Goal: Task Accomplishment & Management: Manage account settings

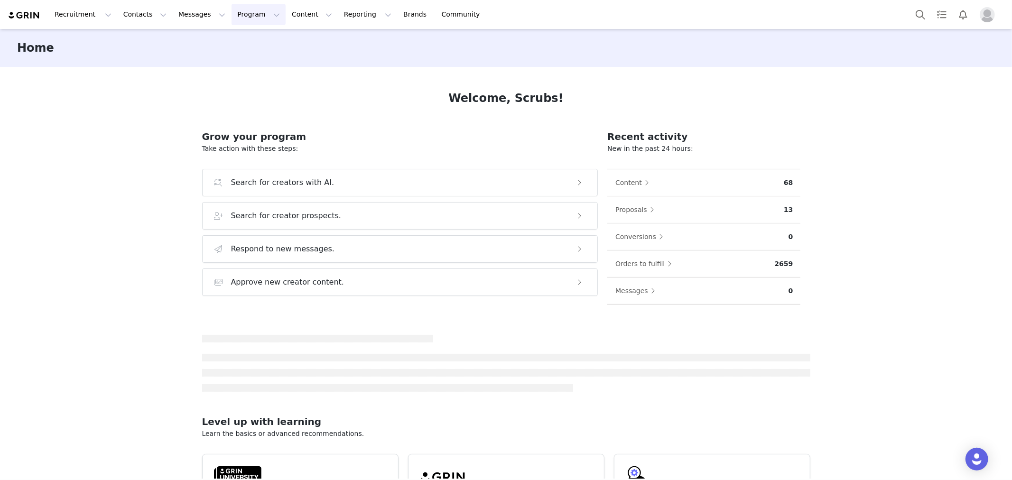
click at [245, 14] on button "Program Program" at bounding box center [258, 14] width 54 height 21
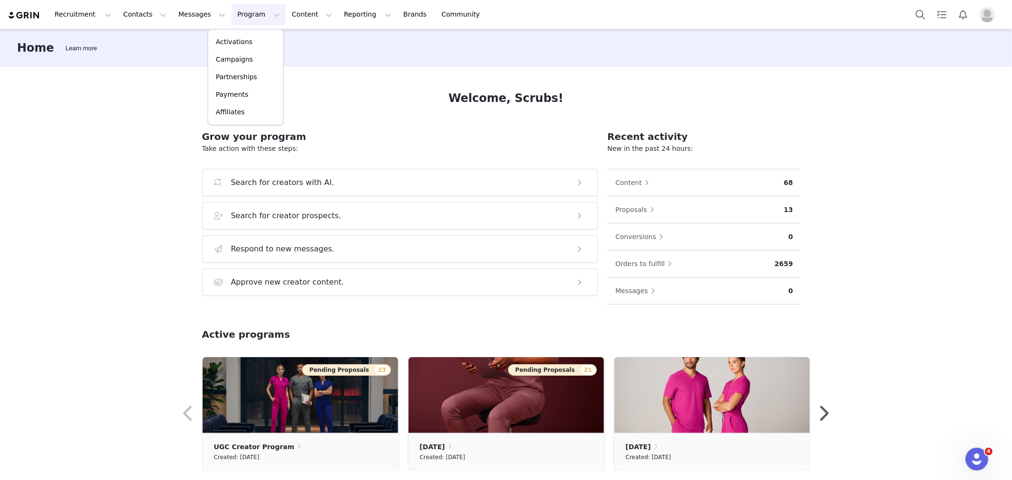
click at [60, 104] on div "Home Learn more Welcome, Scrubs! Grow your program Take action with these steps…" at bounding box center [506, 254] width 1012 height 450
click at [255, 9] on button "Program Program" at bounding box center [258, 14] width 54 height 21
click at [229, 44] on p "Activations" at bounding box center [234, 42] width 37 height 10
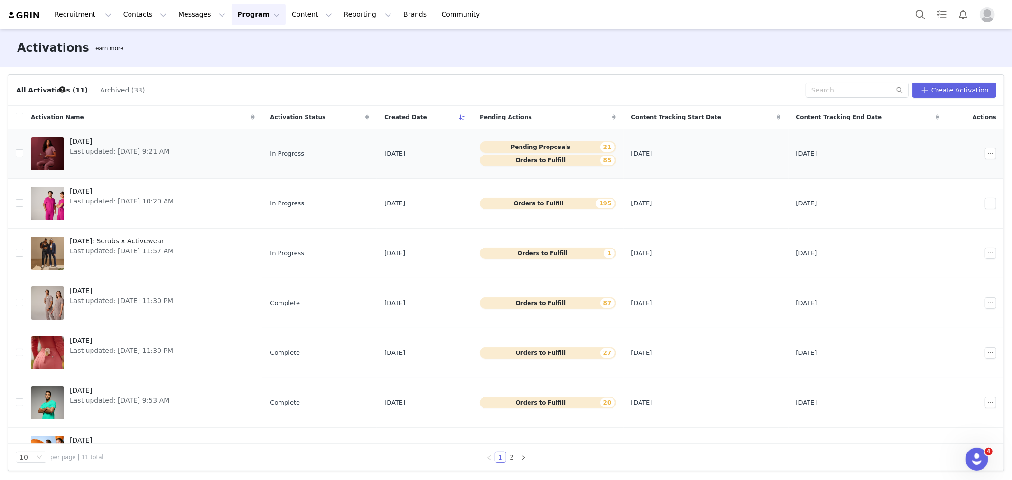
click at [111, 157] on div "[DATE] Last updated: [DATE] 9:21 AM" at bounding box center [119, 154] width 111 height 38
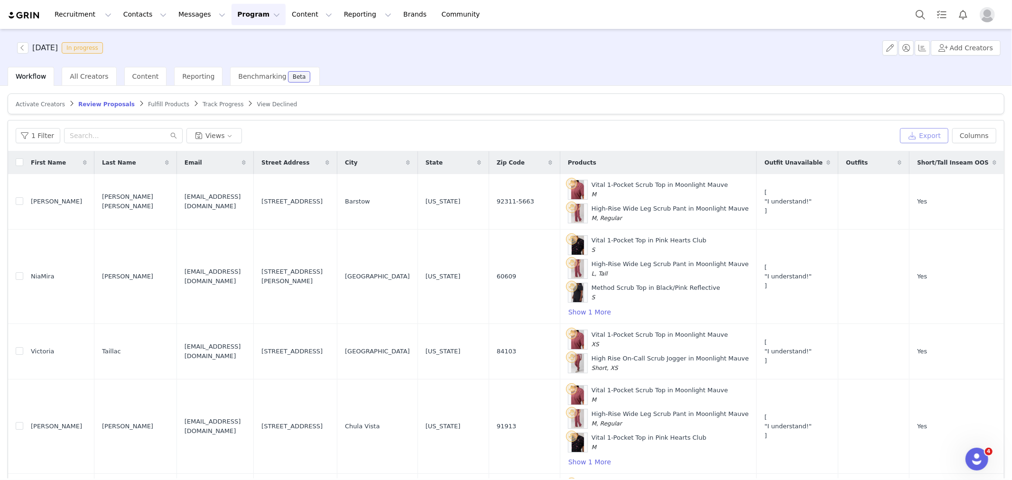
click at [914, 134] on button "Export" at bounding box center [924, 135] width 48 height 15
click at [16, 164] on input "checkbox" at bounding box center [20, 162] width 8 height 8
checkbox input "true"
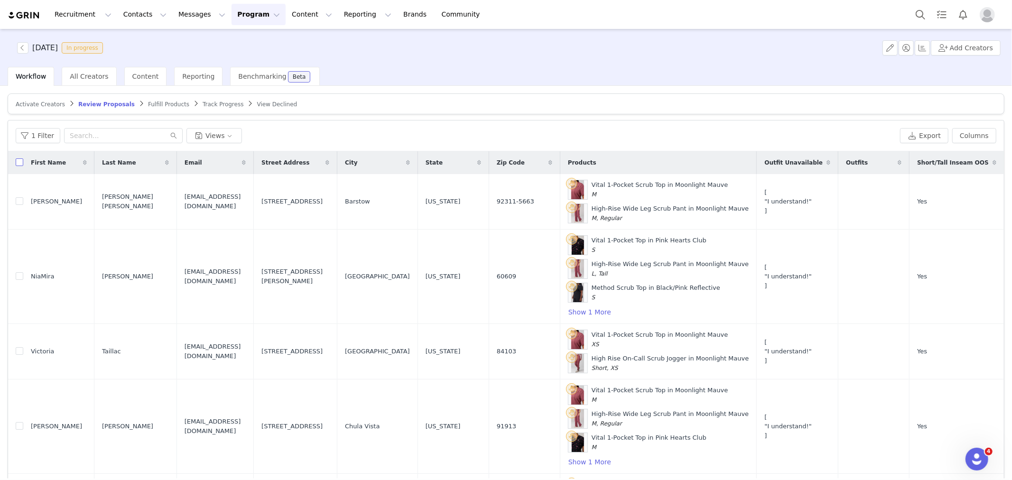
checkbox input "true"
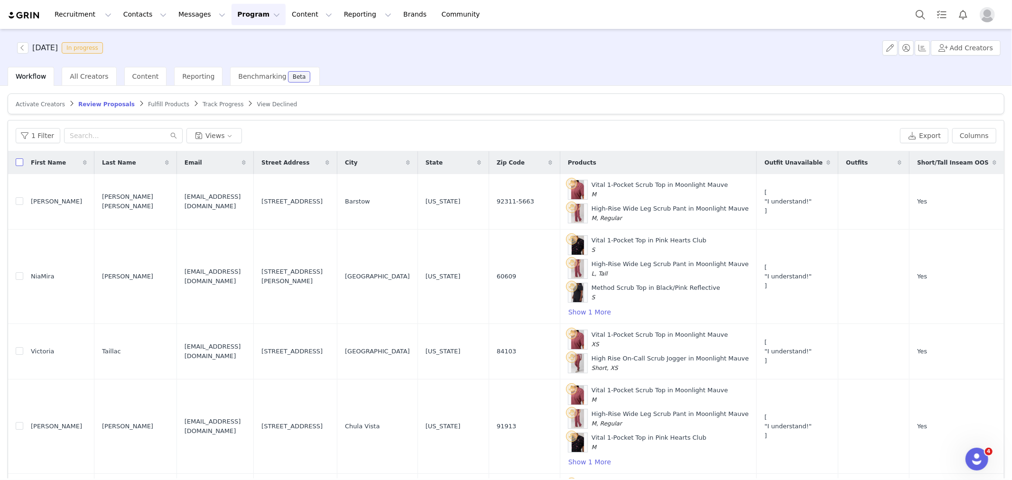
checkbox input "true"
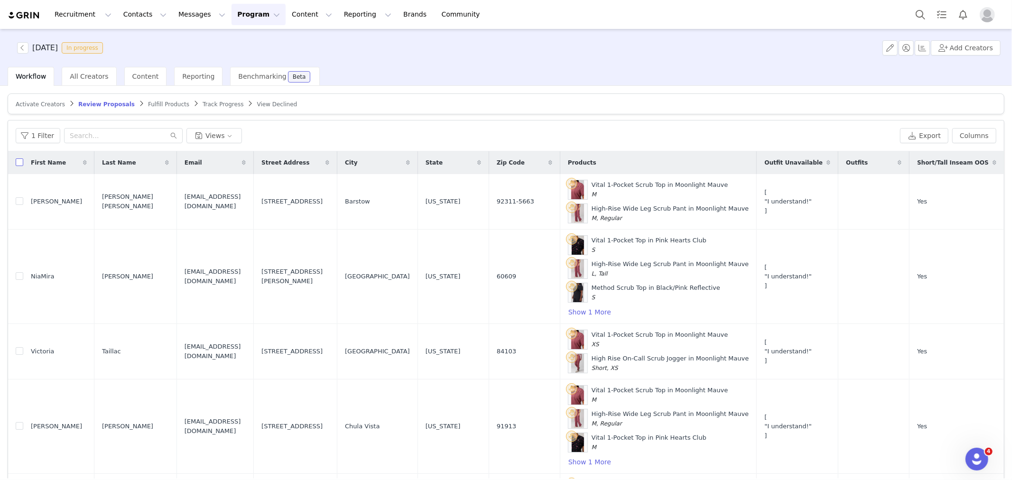
checkbox input "true"
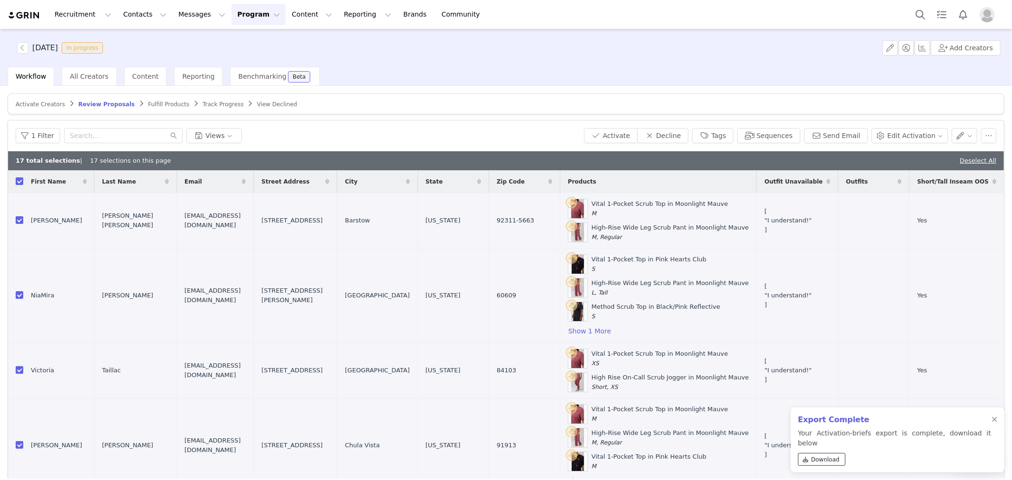
click at [824, 463] on span "Download" at bounding box center [825, 459] width 28 height 9
click at [611, 133] on button "Activate" at bounding box center [611, 135] width 54 height 15
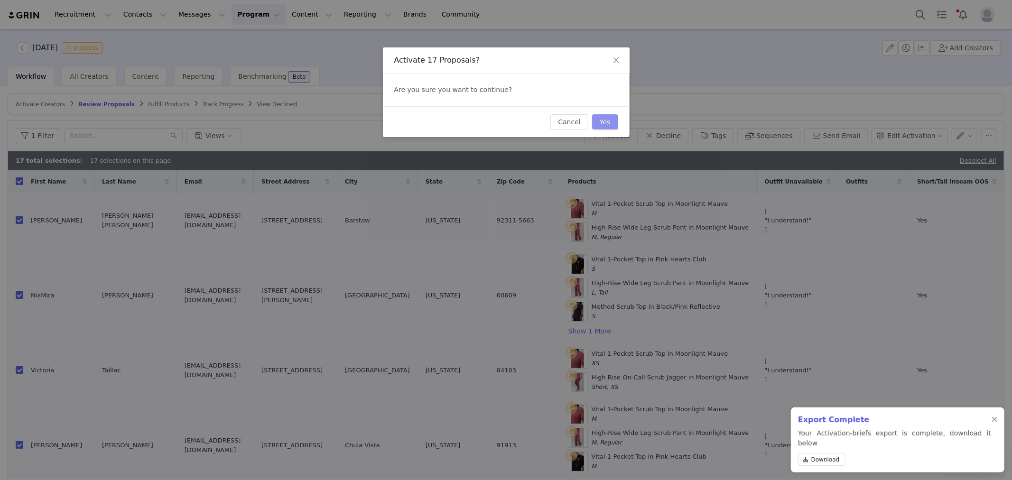
click at [610, 120] on button "Yes" at bounding box center [605, 121] width 26 height 15
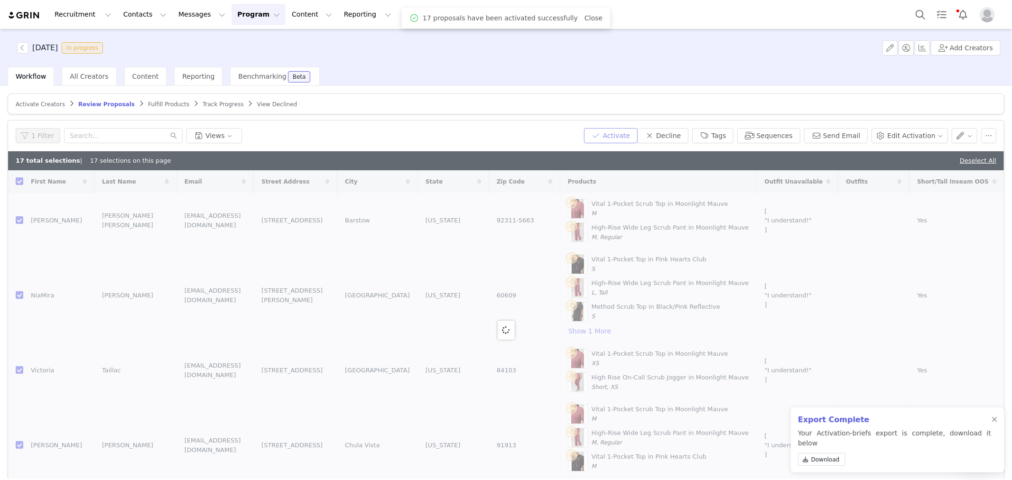
checkbox input "false"
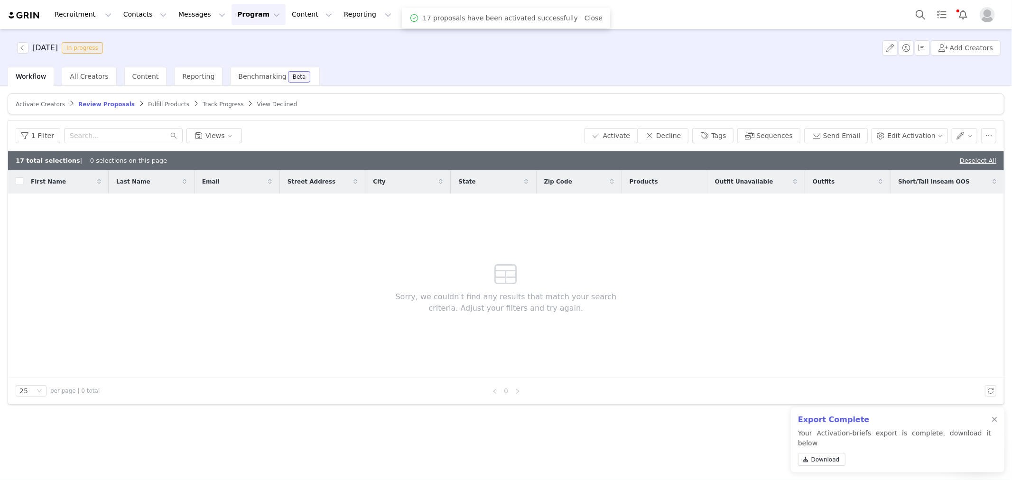
click at [148, 105] on span "Fulfill Products" at bounding box center [168, 104] width 41 height 7
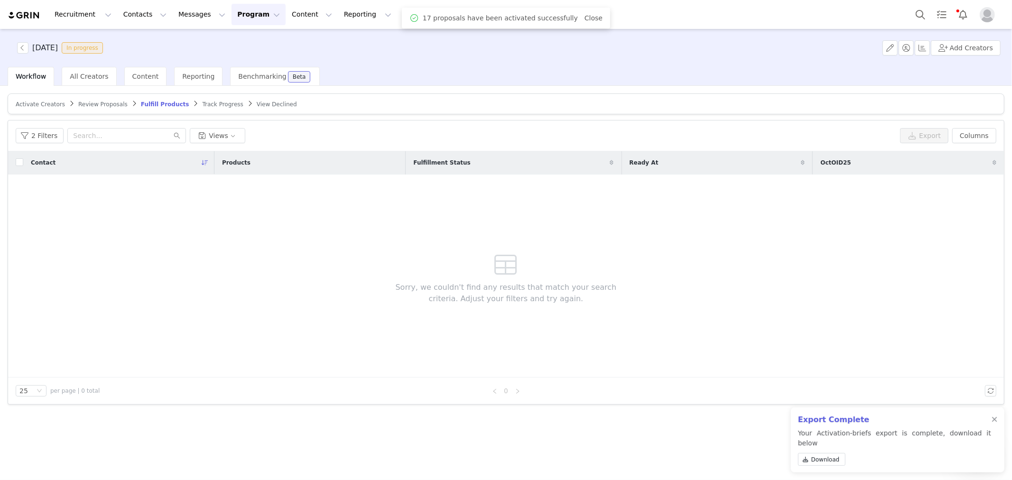
click at [91, 105] on span "Review Proposals" at bounding box center [102, 104] width 49 height 7
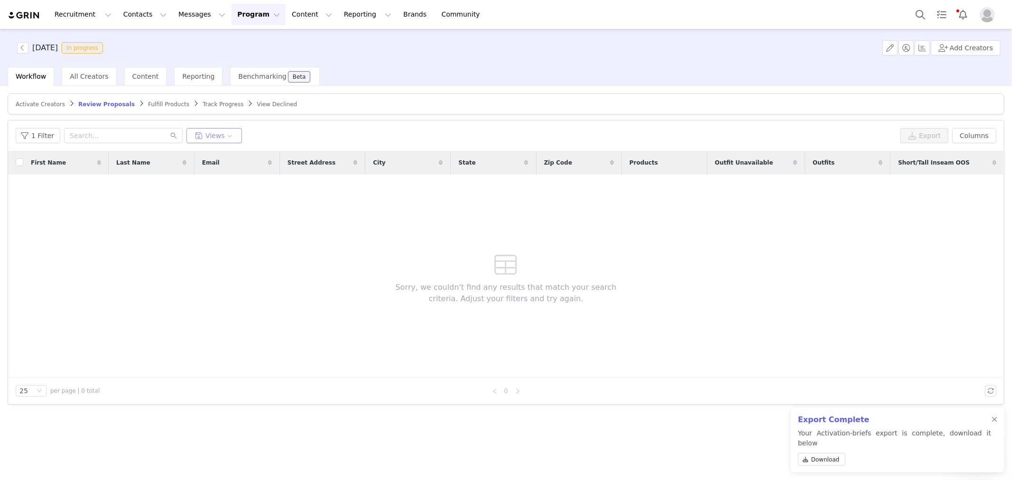
click at [225, 131] on button "Views" at bounding box center [214, 135] width 56 height 15
click at [238, 194] on button "SKIP MONTH (TAG FOR NEXT MONTH)" at bounding box center [237, 192] width 96 height 15
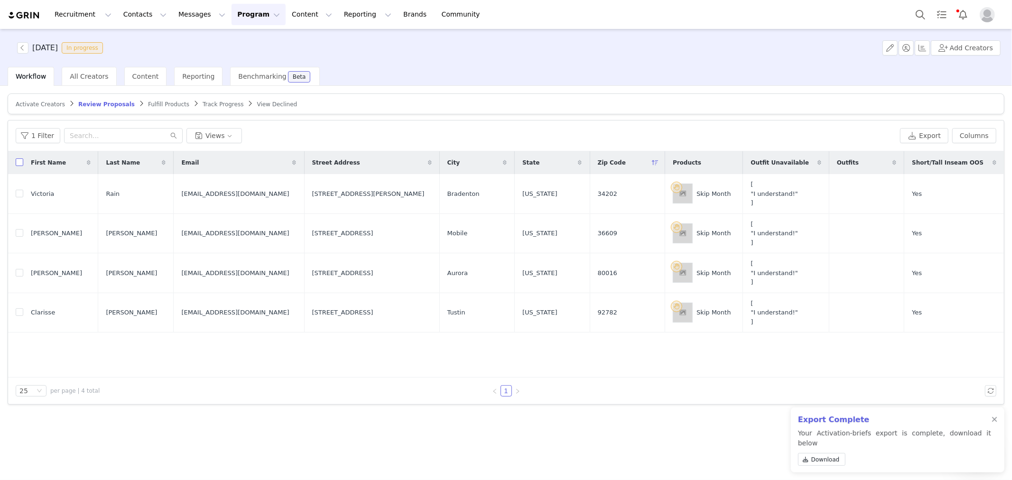
click at [20, 167] on label at bounding box center [20, 163] width 8 height 10
click at [20, 166] on input "checkbox" at bounding box center [20, 162] width 8 height 8
checkbox input "true"
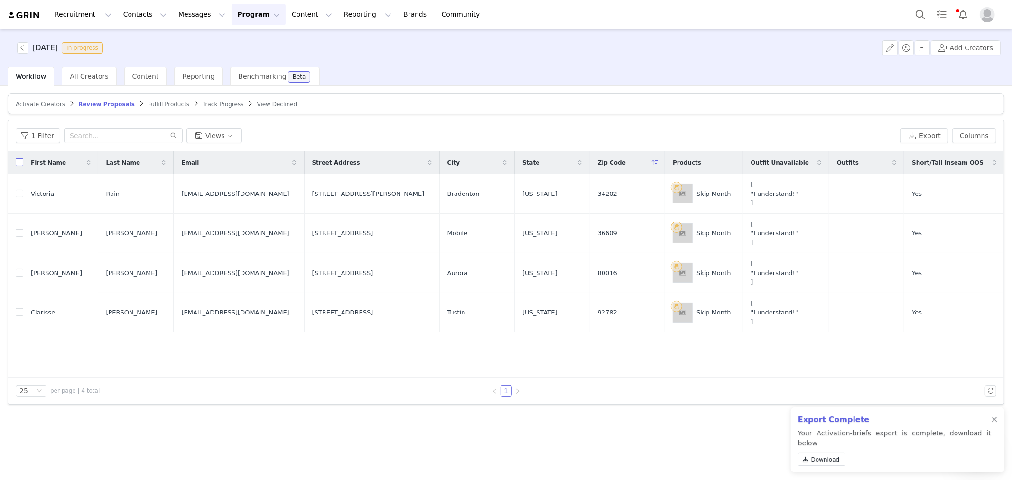
checkbox input "true"
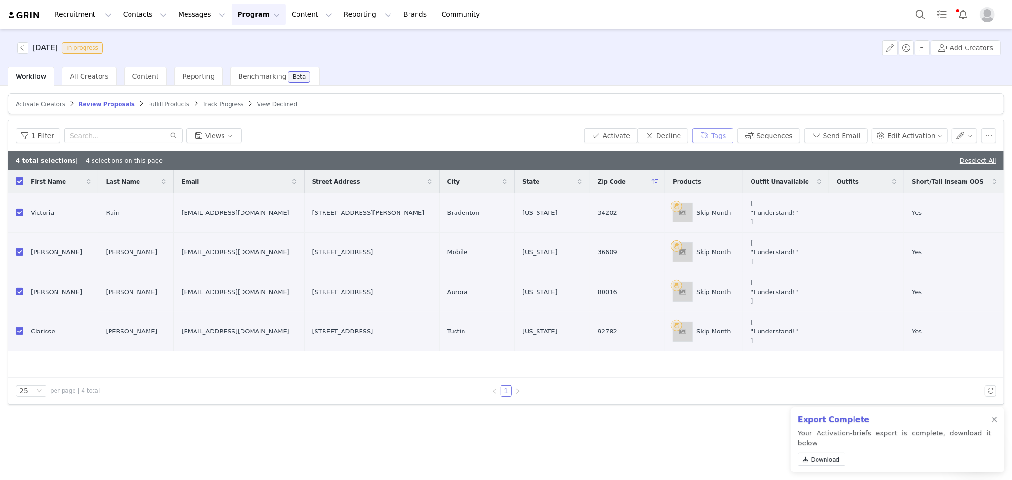
click at [733, 133] on button "Tags" at bounding box center [712, 135] width 41 height 15
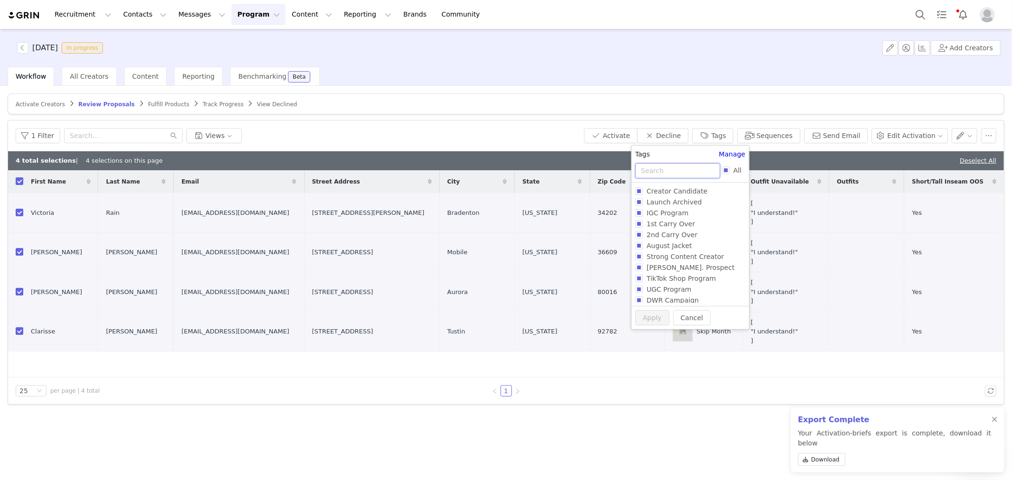
click at [676, 171] on input "text" at bounding box center [677, 170] width 85 height 15
type input "oct"
click at [662, 203] on span "Skip Oct" at bounding box center [660, 202] width 35 height 8
click at [643, 203] on input "Skip Oct" at bounding box center [639, 202] width 8 height 8
checkbox input "true"
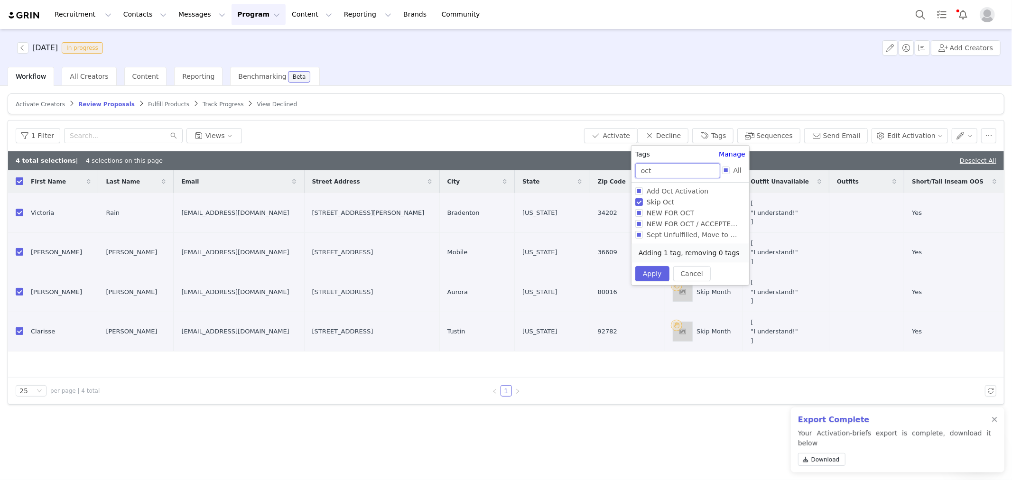
drag, startPoint x: 663, startPoint y: 168, endPoint x: 547, endPoint y: 160, distance: 116.5
click at [547, 160] on body "Recruitment Recruitment Creator Search Curated Lists Landing Pages Web Extensio…" at bounding box center [506, 240] width 1012 height 480
type input "nov"
click at [675, 188] on span "Add Nov Activation" at bounding box center [678, 191] width 71 height 8
click at [643, 188] on input "Add Nov Activation" at bounding box center [639, 191] width 8 height 8
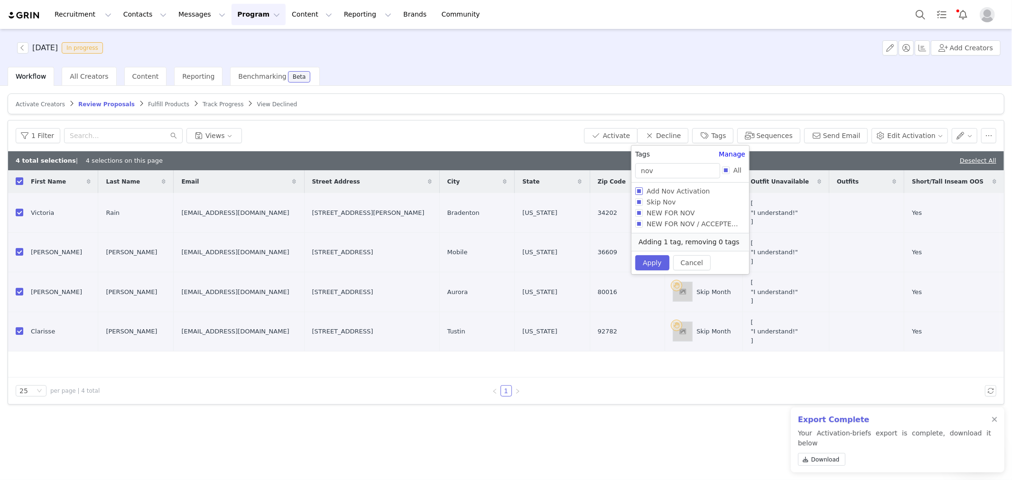
checkbox input "true"
click at [648, 265] on button "Apply" at bounding box center [652, 272] width 34 height 15
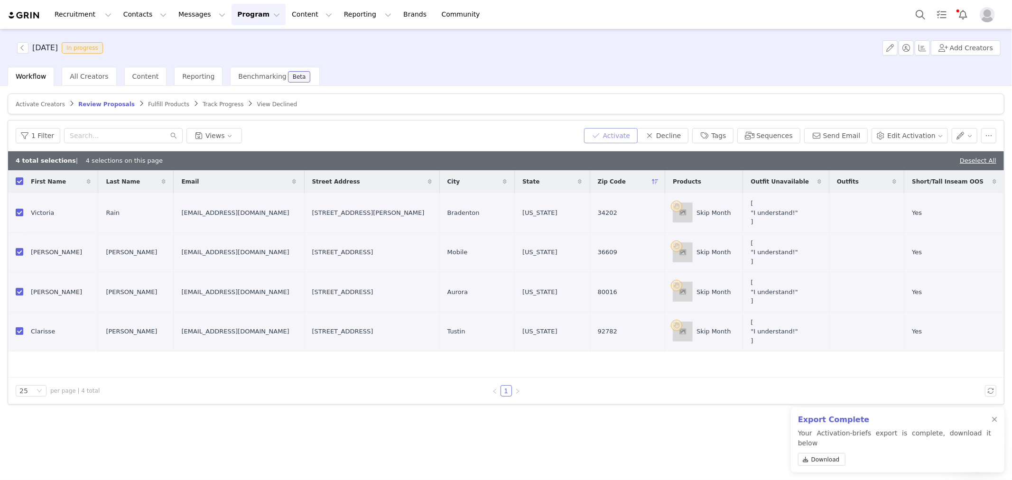
click at [631, 139] on button "Activate" at bounding box center [611, 135] width 54 height 15
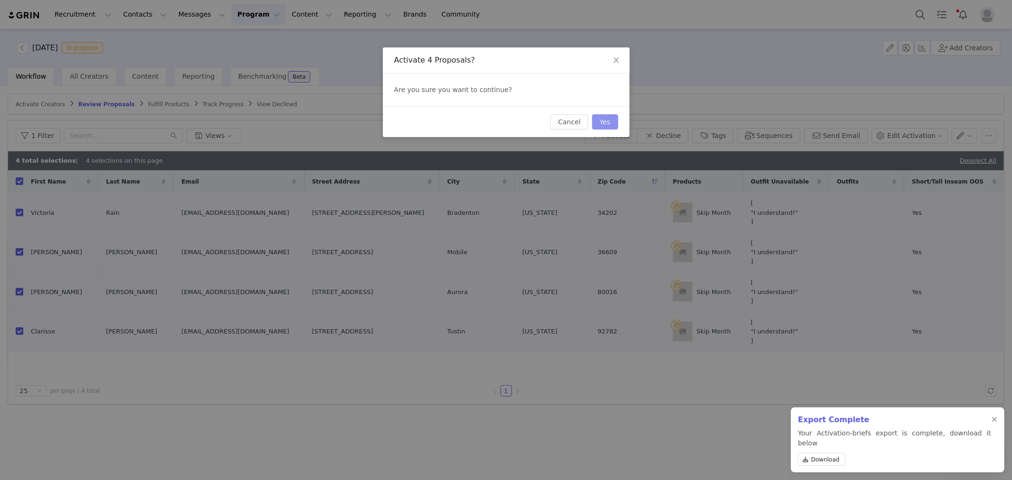
click at [602, 119] on button "Yes" at bounding box center [605, 121] width 26 height 15
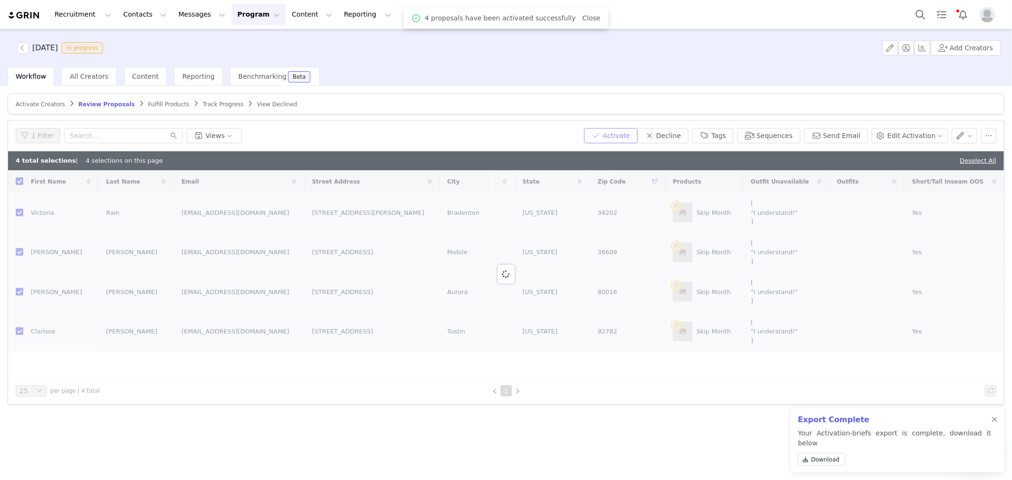
checkbox input "false"
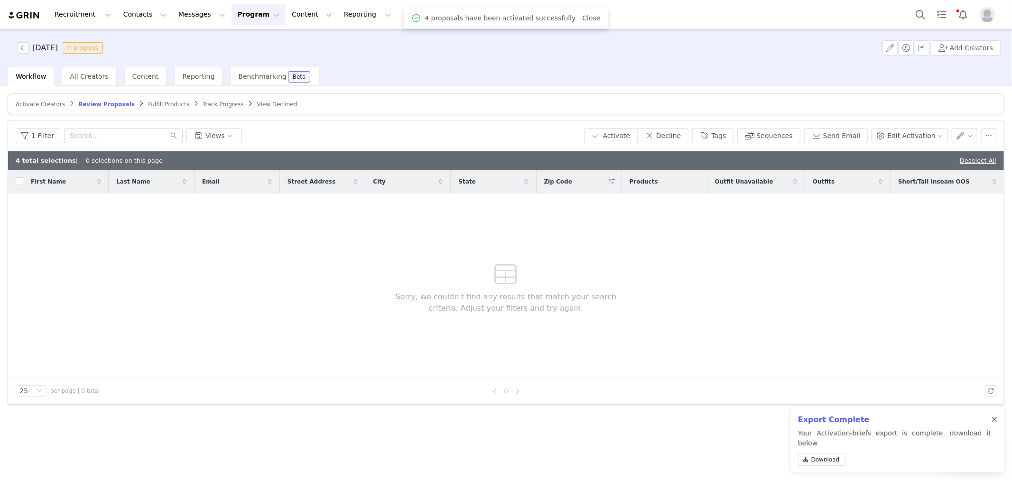
click at [995, 424] on div at bounding box center [994, 420] width 6 height 8
click at [453, 268] on div "Sorry, we couldn't find any results that match your search criteria. Adjust you…" at bounding box center [506, 286] width 273 height 184
click at [148, 102] on span "Fulfill Products" at bounding box center [168, 104] width 41 height 7
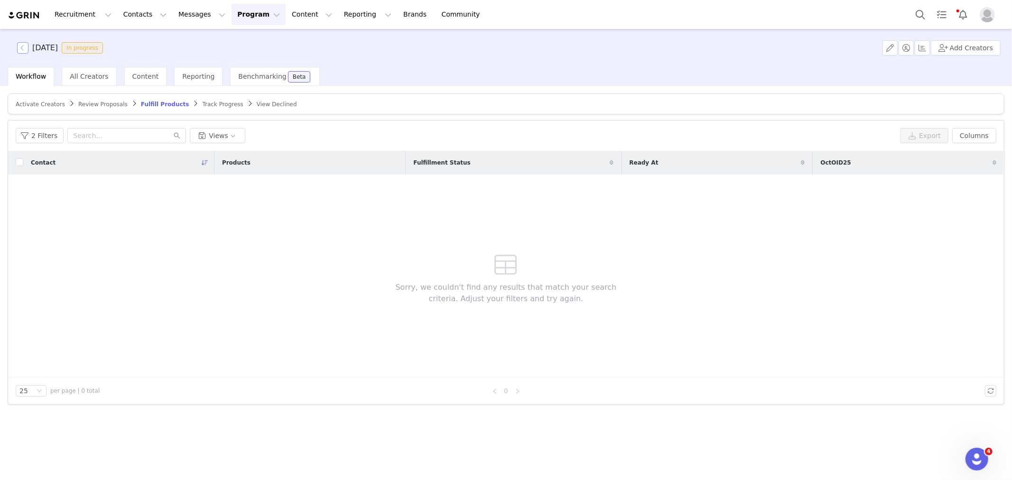
click at [18, 45] on button "button" at bounding box center [22, 47] width 11 height 11
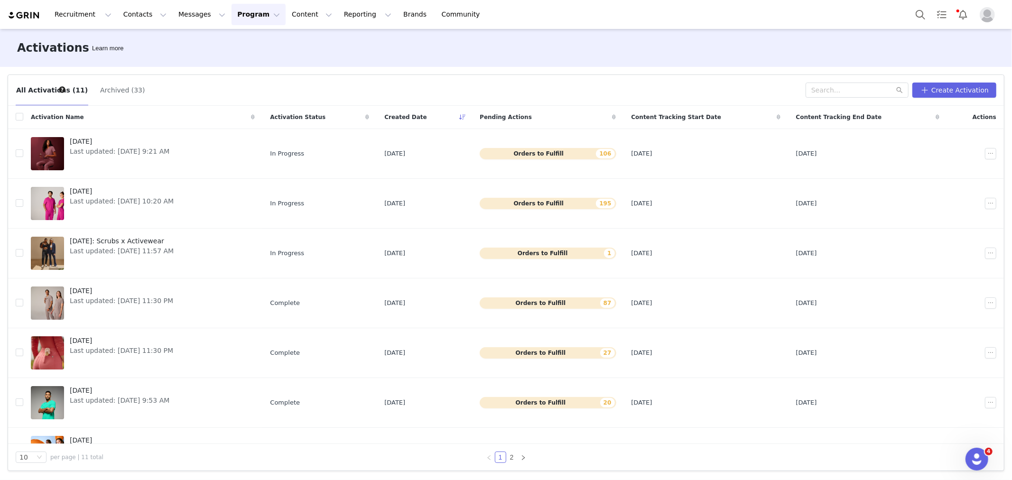
click at [183, 64] on div "Activations Learn more" at bounding box center [506, 48] width 1012 height 38
